Goal: Task Accomplishment & Management: Use online tool/utility

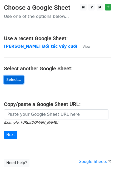
click at [5, 78] on link "Select..." at bounding box center [14, 80] width 20 height 8
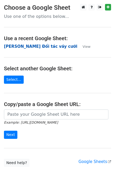
click at [47, 46] on strong "[PERSON_NAME] Đối tác váy cưới" at bounding box center [40, 46] width 73 height 5
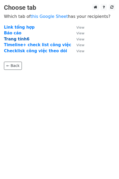
click at [20, 39] on strong "Trang tính6" at bounding box center [17, 39] width 26 height 5
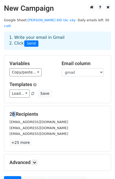
drag, startPoint x: 14, startPoint y: 108, endPoint x: 10, endPoint y: 108, distance: 3.7
click at [10, 112] on h5 "28 Recipients" at bounding box center [57, 115] width 96 height 6
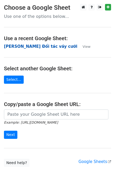
click at [47, 48] on strong "[PERSON_NAME] Đối tác váy cưới" at bounding box center [40, 46] width 73 height 5
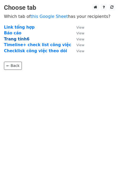
click at [22, 38] on strong "Trang tính6" at bounding box center [17, 39] width 26 height 5
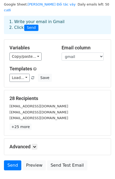
scroll to position [24, 0]
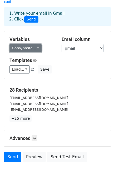
click at [32, 44] on link "Copy/paste..." at bounding box center [25, 48] width 32 height 8
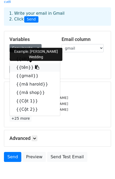
click at [21, 63] on link "{{tên}}" at bounding box center [35, 67] width 50 height 8
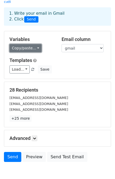
click at [29, 44] on link "Copy/paste..." at bounding box center [25, 48] width 32 height 8
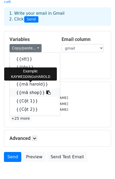
click at [26, 89] on link "{{mã shop}}" at bounding box center [35, 93] width 50 height 8
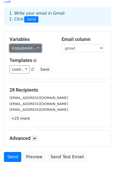
click at [29, 44] on link "Copy/paste..." at bounding box center [25, 48] width 32 height 8
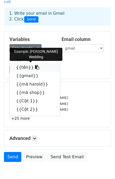
click at [24, 63] on link "{{tên}}" at bounding box center [35, 67] width 50 height 8
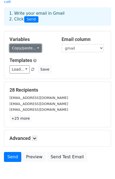
click at [34, 44] on link "Copy/paste..." at bounding box center [25, 48] width 32 height 8
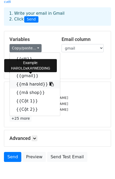
click at [30, 81] on link "{{mã harold}}" at bounding box center [35, 84] width 50 height 8
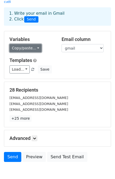
click at [27, 44] on link "Copy/paste..." at bounding box center [25, 48] width 32 height 8
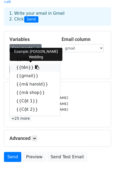
click at [23, 63] on link "{{tên}}" at bounding box center [35, 67] width 50 height 8
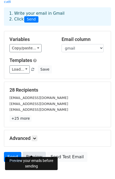
click at [39, 152] on link "Preview" at bounding box center [34, 157] width 23 height 10
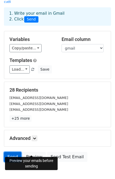
click at [12, 152] on link "Send" at bounding box center [12, 157] width 17 height 10
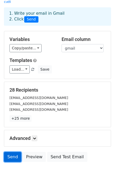
click at [12, 152] on link "Send" at bounding box center [12, 157] width 17 height 10
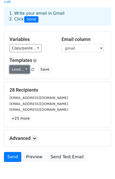
click at [19, 66] on link "Load..." at bounding box center [19, 70] width 20 height 8
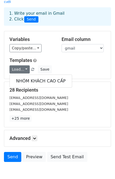
click at [53, 58] on div "Templates Load... NHÓM [PERSON_NAME] CẤP Save" at bounding box center [58, 66] width 104 height 16
